Goal: Find specific page/section: Find specific page/section

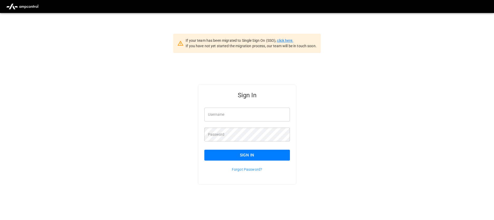
click at [281, 42] on link "click here." at bounding box center [285, 40] width 16 height 4
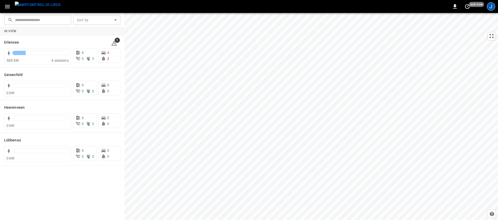
click at [489, 8] on div "J" at bounding box center [491, 6] width 8 height 8
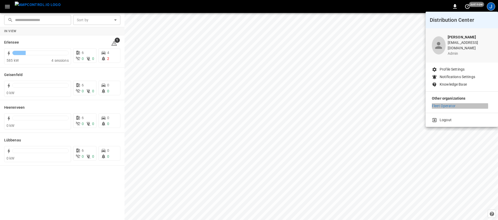
click at [451, 103] on p "Fleet Operator" at bounding box center [444, 105] width 24 height 5
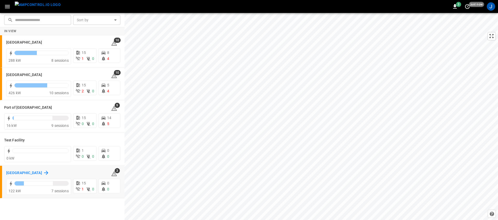
click at [44, 173] on icon at bounding box center [46, 173] width 4 height 4
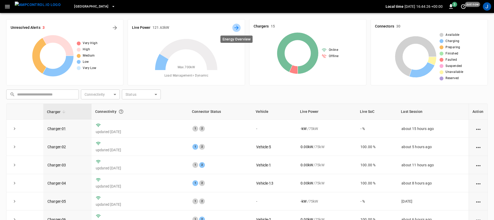
click at [238, 30] on icon "Energy Overview" at bounding box center [236, 28] width 6 height 6
